Goal: Communication & Community: Answer question/provide support

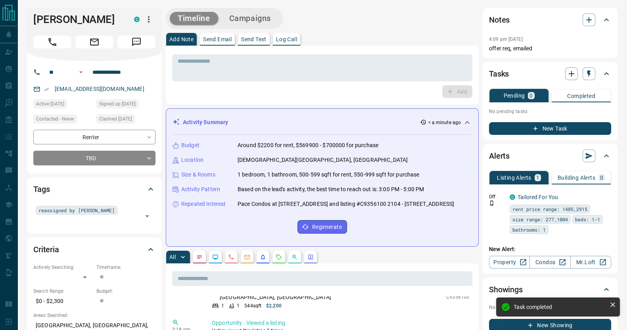
scroll to position [29, 0]
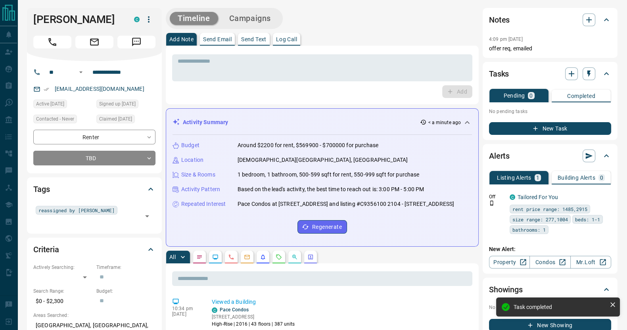
click at [222, 33] on button "Send Email" at bounding box center [217, 39] width 35 height 13
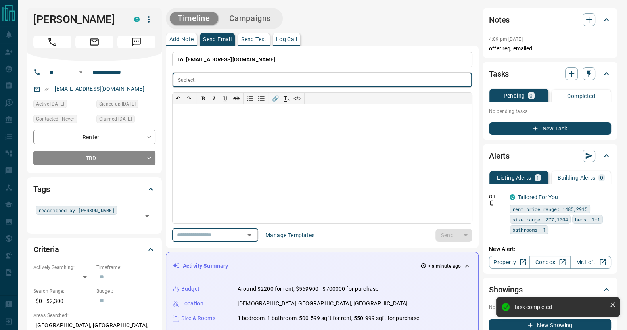
click at [248, 235] on div "​" at bounding box center [215, 234] width 86 height 13
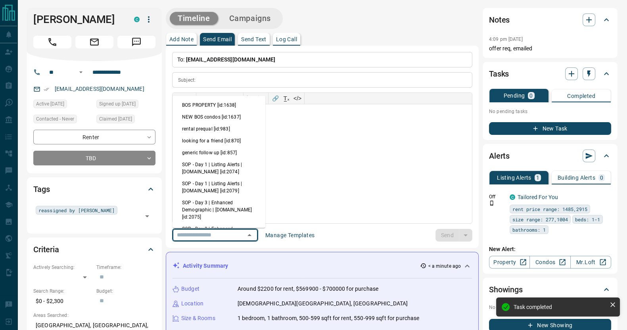
click at [209, 153] on li "generic follow up [id:857]" at bounding box center [219, 153] width 93 height 12
type input "**********"
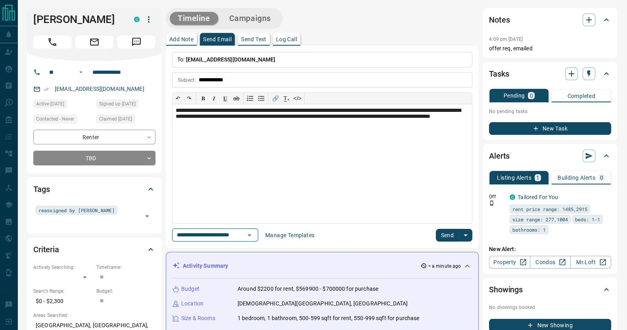
click at [449, 229] on button "Send" at bounding box center [447, 235] width 23 height 13
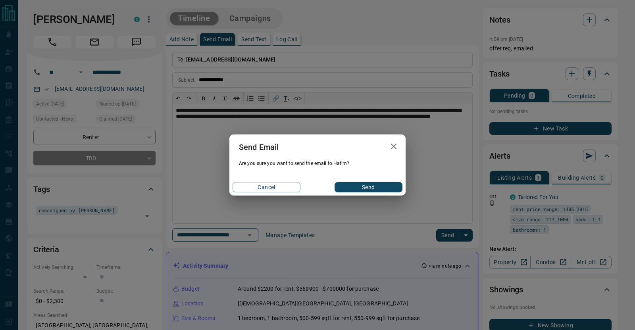
click at [393, 186] on button "Send" at bounding box center [368, 187] width 68 height 10
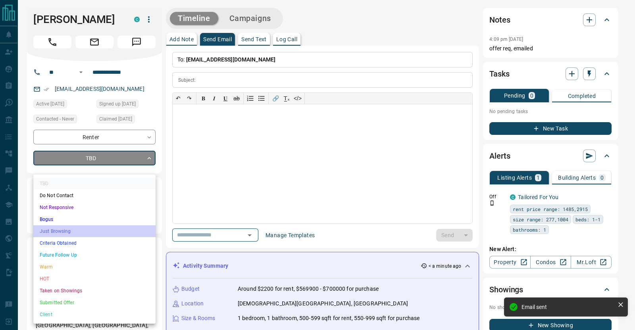
click at [89, 226] on li "Just Browsing" at bounding box center [94, 231] width 122 height 12
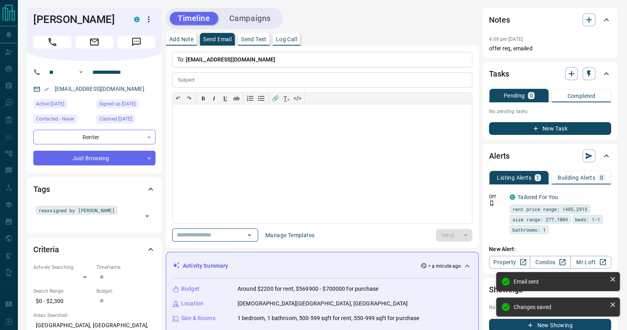
type input "*"
